Goal: Task Accomplishment & Management: Use online tool/utility

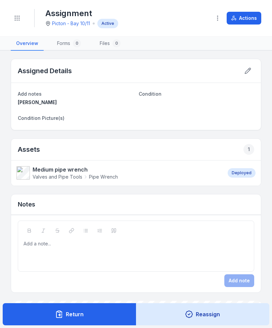
click at [16, 17] on icon "Toggle navigation" at bounding box center [17, 18] width 7 height 7
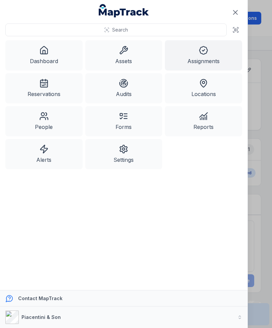
click at [115, 54] on link "Assets" at bounding box center [123, 55] width 77 height 30
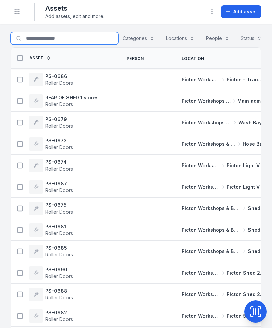
click at [73, 38] on input "Search for assets" at bounding box center [65, 38] width 108 height 13
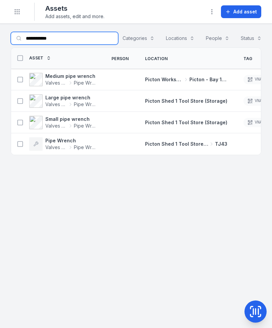
type input "**********"
click at [18, 80] on rect at bounding box center [20, 79] width 5 height 5
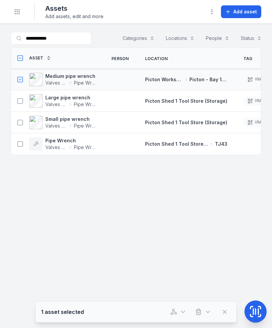
click at [177, 309] on icon "button" at bounding box center [173, 312] width 7 height 7
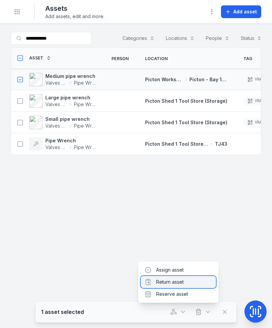
click at [181, 283] on div "Return asset" at bounding box center [178, 282] width 75 height 12
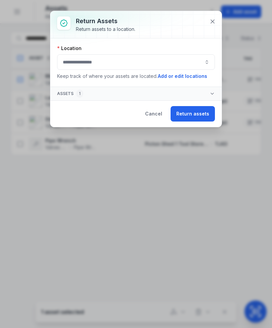
click at [144, 60] on button "button" at bounding box center [136, 61] width 158 height 15
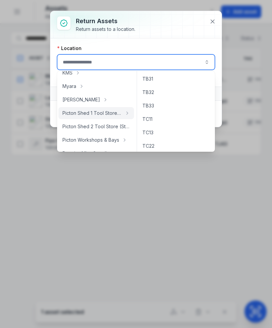
scroll to position [135, 0]
click at [104, 114] on span "Picton Shed 1 Tool Store (Storage)" at bounding box center [92, 113] width 59 height 7
type input "**********"
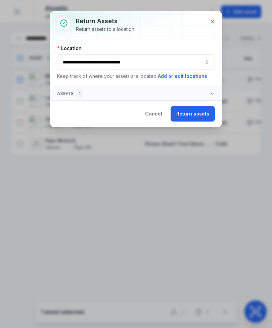
click at [214, 112] on button "Return assets" at bounding box center [193, 113] width 44 height 15
